Goal: Information Seeking & Learning: Check status

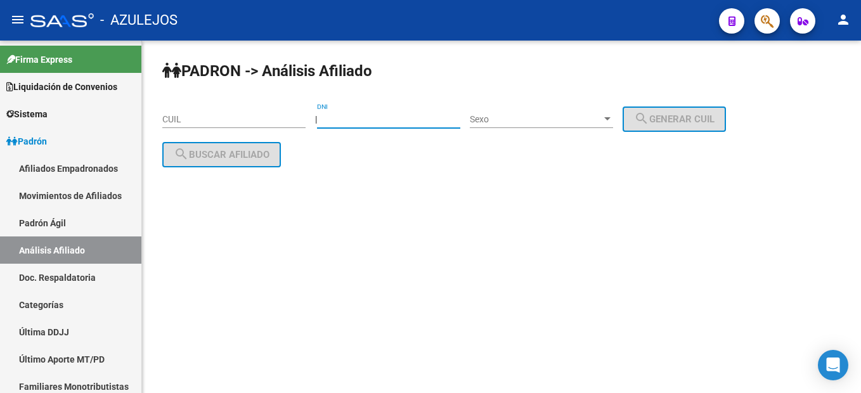
click at [356, 123] on input "DNI" at bounding box center [388, 119] width 143 height 11
paste input "40948822"
type input "4"
type input "28011869"
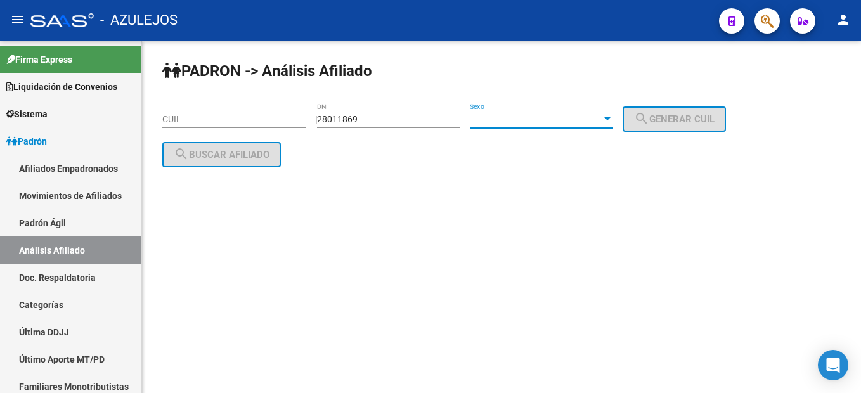
click at [510, 118] on span "Sexo" at bounding box center [536, 119] width 132 height 11
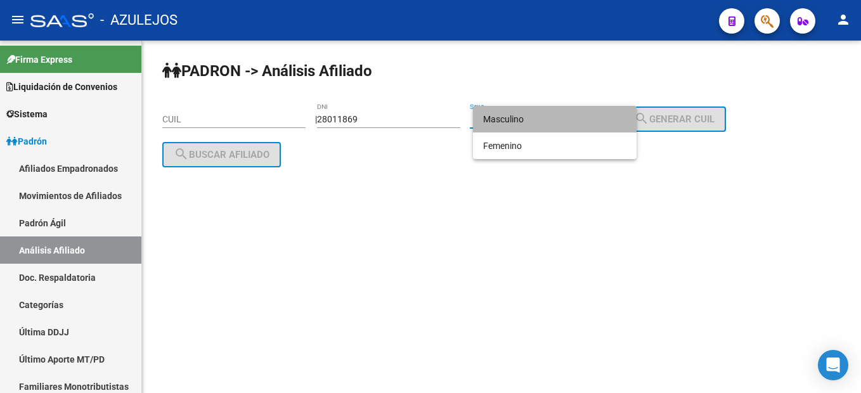
click at [510, 117] on span "Masculino" at bounding box center [554, 119] width 143 height 27
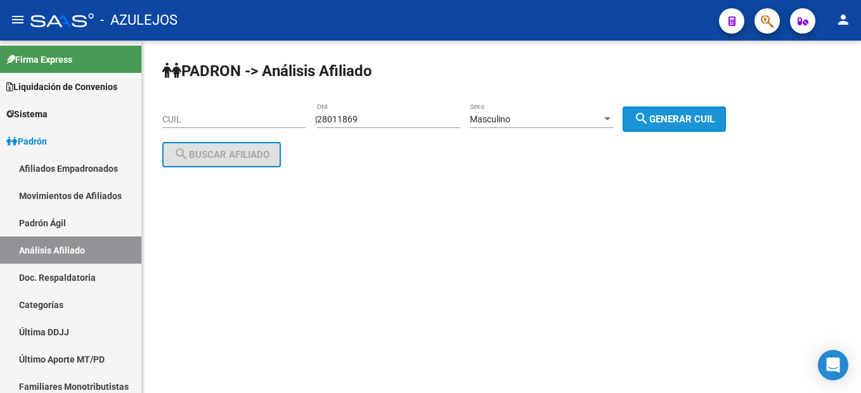
click at [649, 120] on mat-icon "search" at bounding box center [641, 118] width 15 height 15
type input "23-28011869-9"
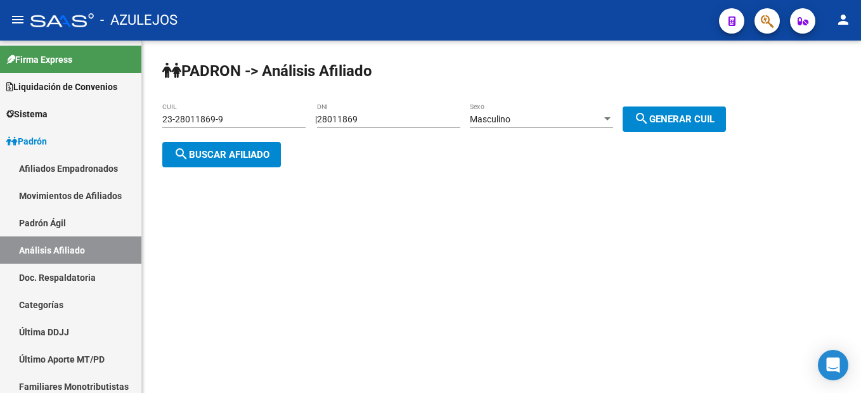
click at [215, 155] on span "search Buscar afiliado" at bounding box center [222, 154] width 96 height 11
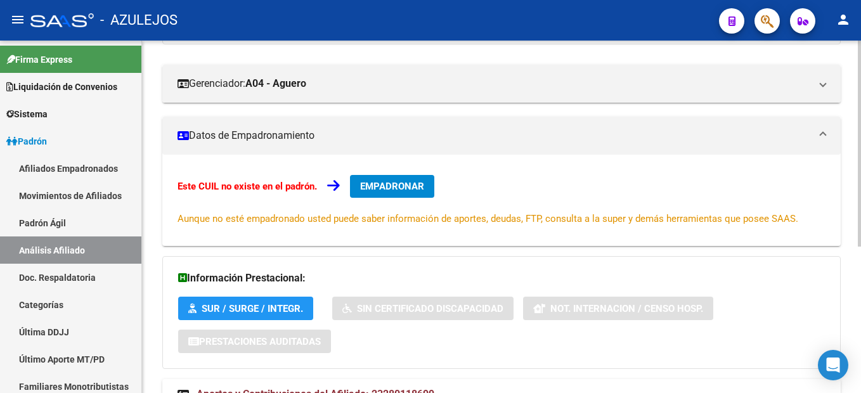
scroll to position [251, 0]
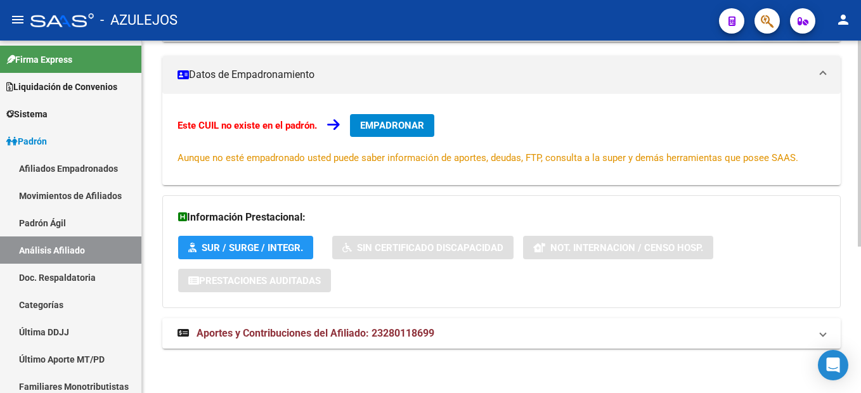
drag, startPoint x: 233, startPoint y: 366, endPoint x: 229, endPoint y: 359, distance: 8.8
click at [231, 364] on div "PADRON -> Análisis Afiliado Cambiar Afiliado 23-28011869-9 CUIL DATOS PADRÓN ÁG…" at bounding box center [501, 91] width 719 height 603
click at [212, 335] on span "Aportes y Contribuciones del Afiliado: 23280118699" at bounding box center [316, 333] width 238 height 12
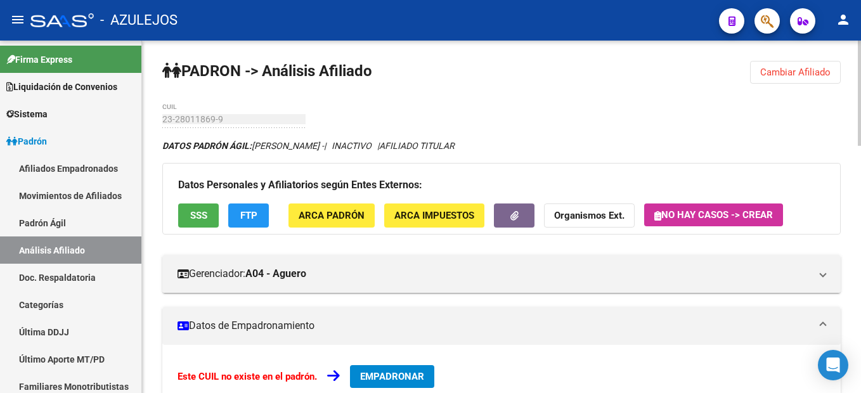
scroll to position [63, 0]
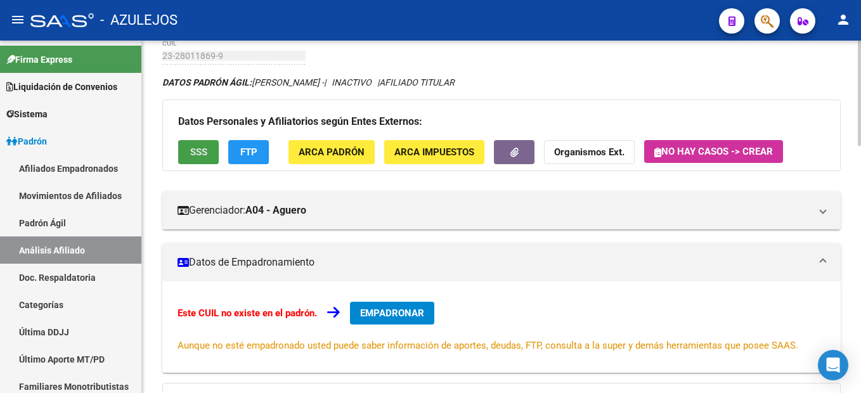
click at [186, 156] on button "SSS" at bounding box center [198, 151] width 41 height 23
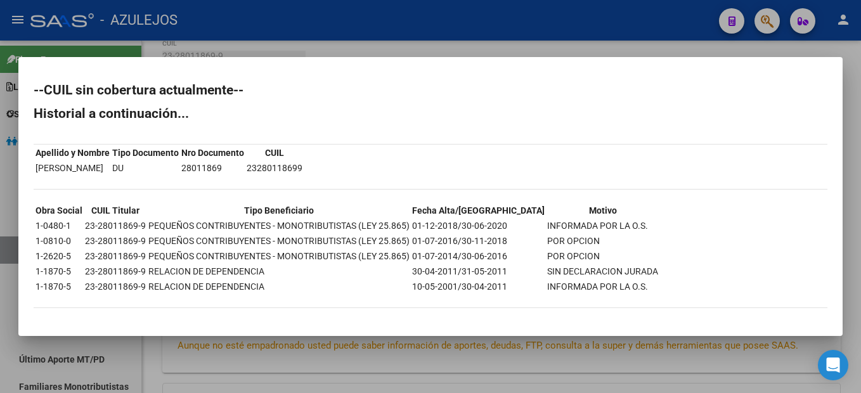
click at [492, 40] on div at bounding box center [430, 196] width 861 height 393
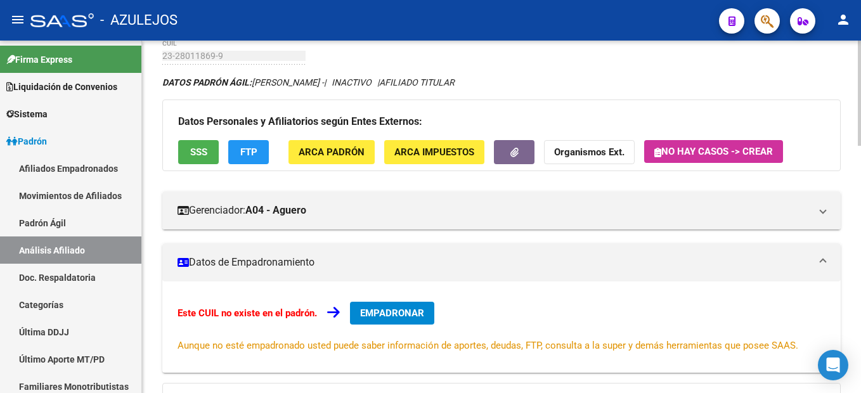
click at [245, 149] on span "FTP" at bounding box center [248, 152] width 17 height 11
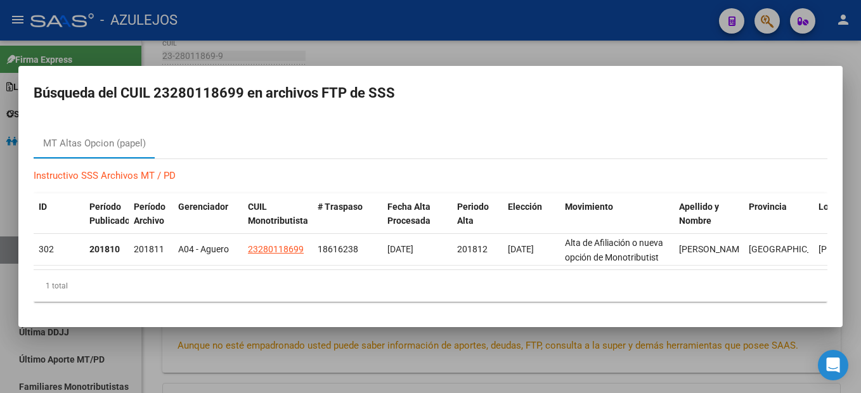
scroll to position [0, 56]
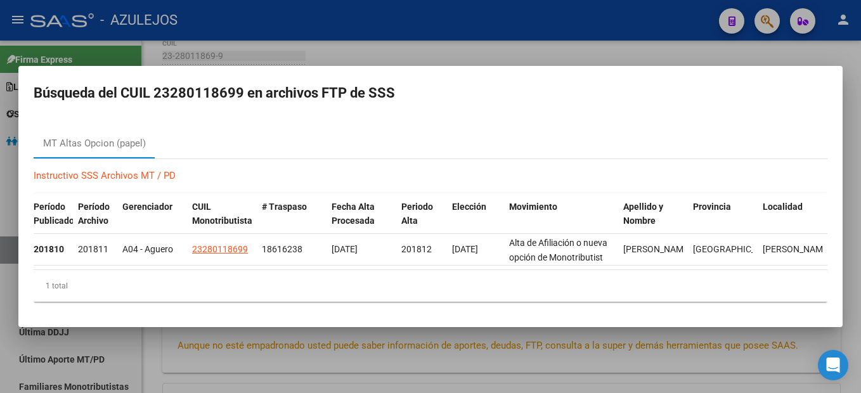
click at [620, 70] on mat-dialog-container "Búsqueda del CUIL 23280118699 en archivos FTP de SSS MT Altas Opcion (papel) In…" at bounding box center [430, 196] width 824 height 261
click at [616, 53] on div at bounding box center [430, 196] width 861 height 393
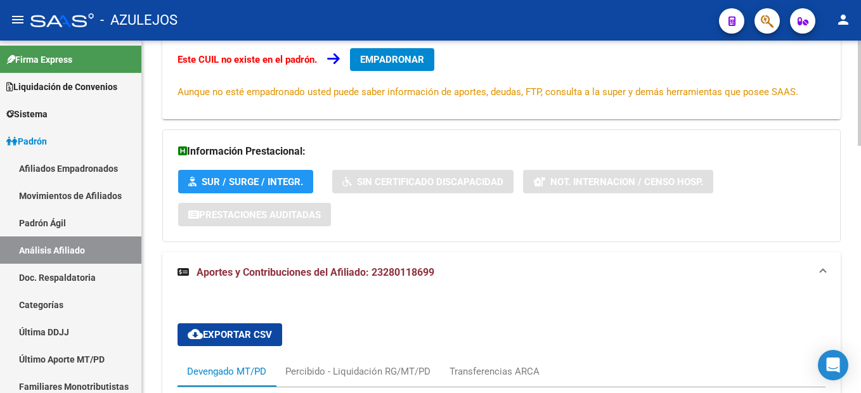
scroll to position [444, 0]
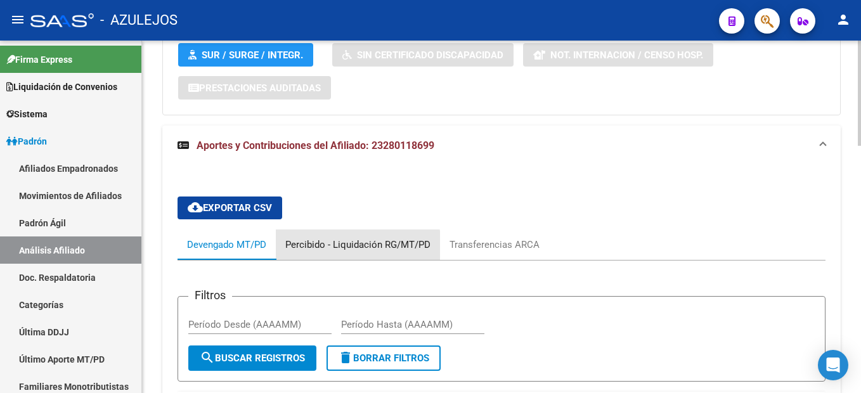
click at [356, 248] on div "Percibido - Liquidación RG/MT/PD" at bounding box center [357, 245] width 145 height 14
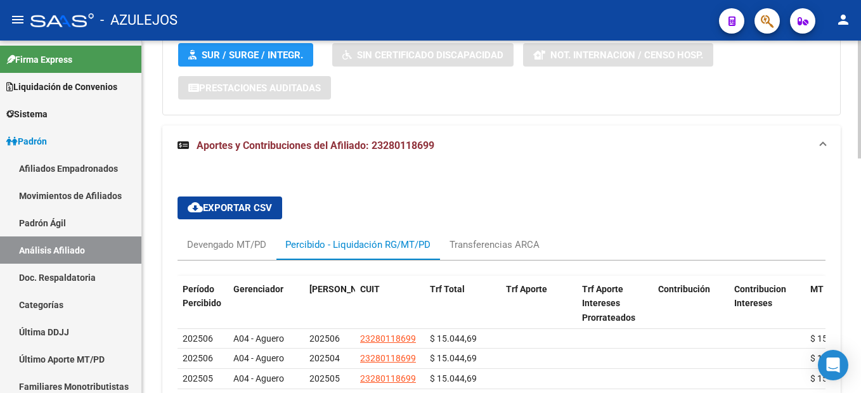
scroll to position [507, 0]
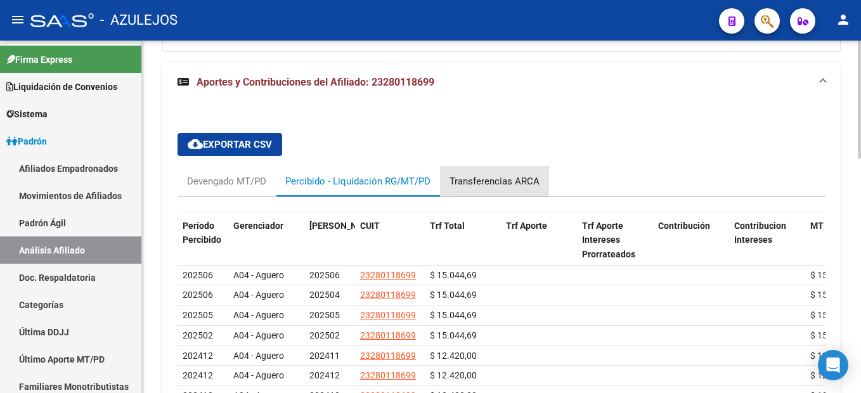
click at [477, 177] on div "Transferencias ARCA" at bounding box center [494, 181] width 90 height 14
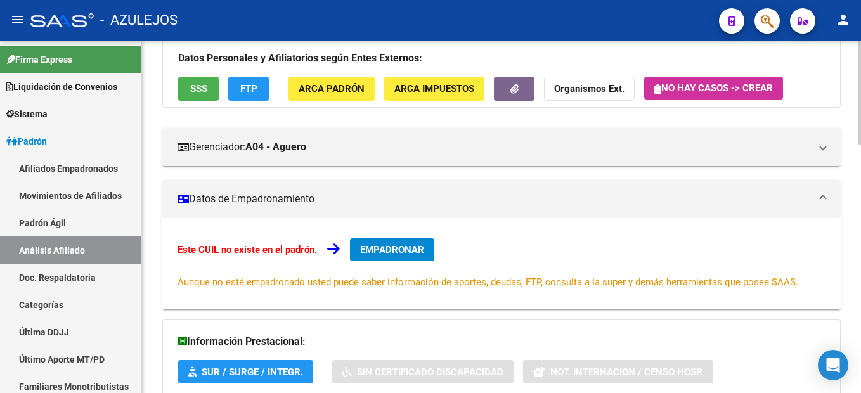
scroll to position [0, 0]
